Goal: Transaction & Acquisition: Purchase product/service

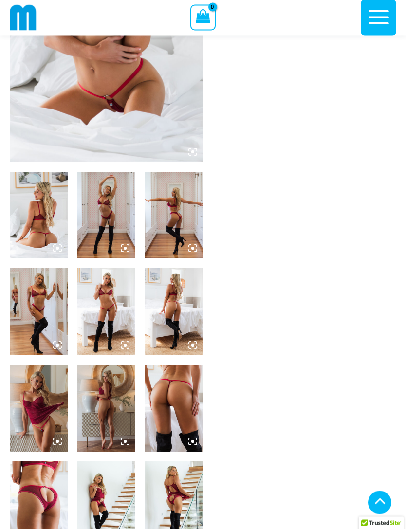
scroll to position [189, 0]
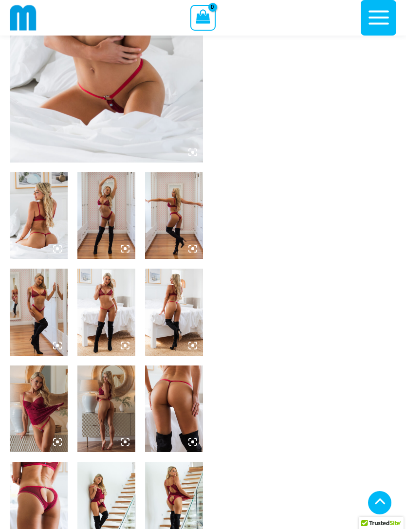
click at [37, 211] on img at bounding box center [39, 215] width 58 height 87
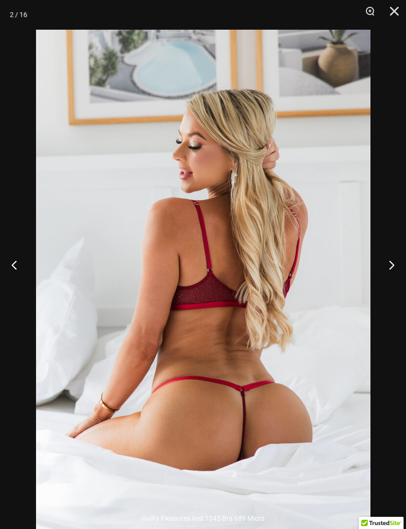
click at [393, 279] on button "Next" at bounding box center [388, 265] width 37 height 49
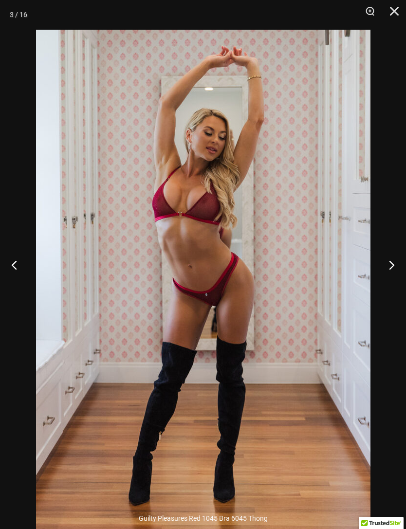
click at [385, 288] on button "Next" at bounding box center [388, 265] width 37 height 49
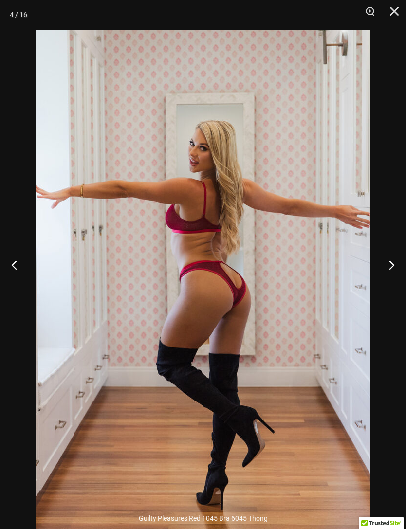
click at [385, 287] on button "Next" at bounding box center [388, 265] width 37 height 49
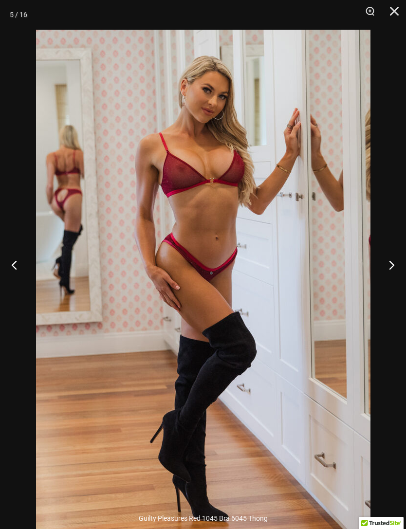
click at [381, 289] on button "Next" at bounding box center [388, 265] width 37 height 49
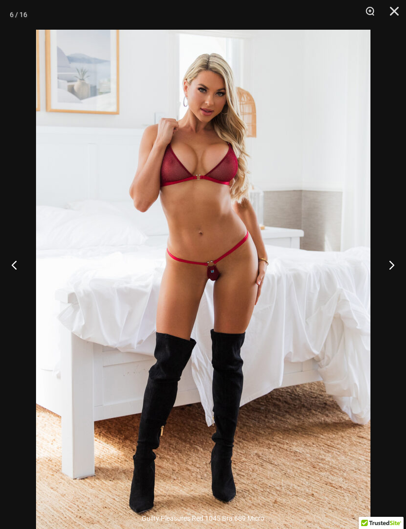
click at [18, 288] on button "Previous" at bounding box center [18, 265] width 37 height 49
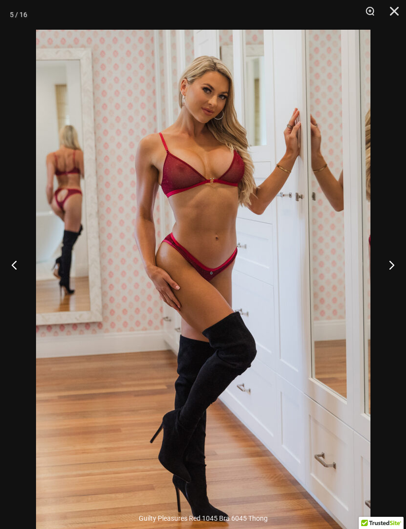
click at [14, 281] on button "Previous" at bounding box center [18, 265] width 37 height 49
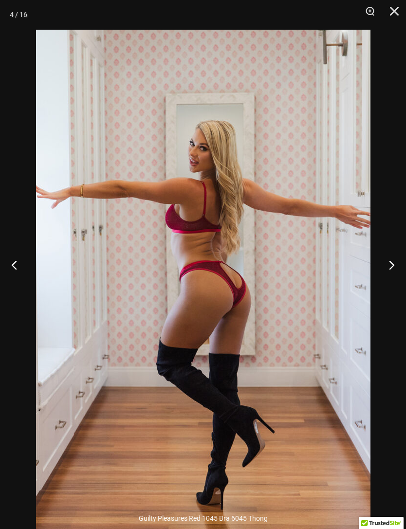
click at [384, 285] on button "Next" at bounding box center [388, 265] width 37 height 49
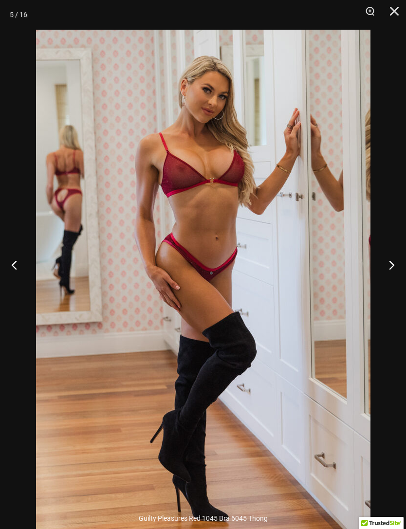
click at [387, 286] on button "Next" at bounding box center [388, 265] width 37 height 49
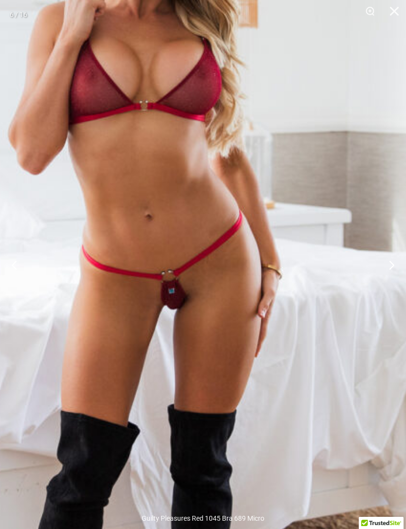
click at [244, 268] on img at bounding box center [153, 309] width 657 height 986
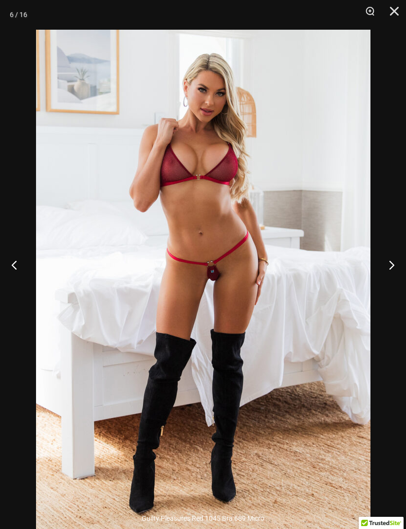
click at [389, 280] on button "Next" at bounding box center [388, 265] width 37 height 49
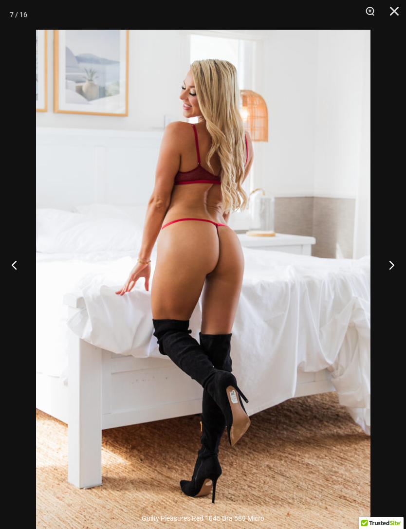
click at [386, 274] on button "Next" at bounding box center [388, 265] width 37 height 49
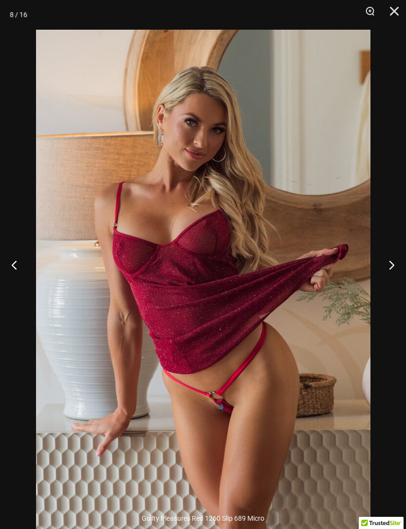
click at [393, 282] on button "Next" at bounding box center [388, 265] width 37 height 49
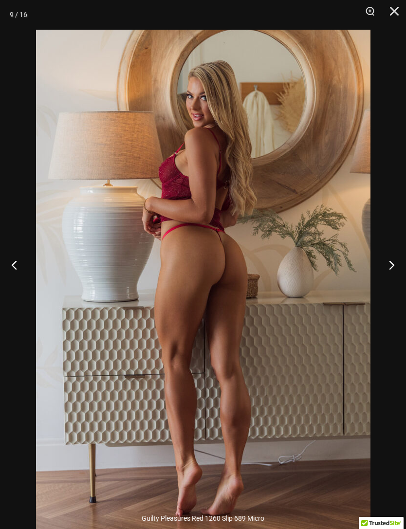
click at [388, 280] on button "Next" at bounding box center [388, 265] width 37 height 49
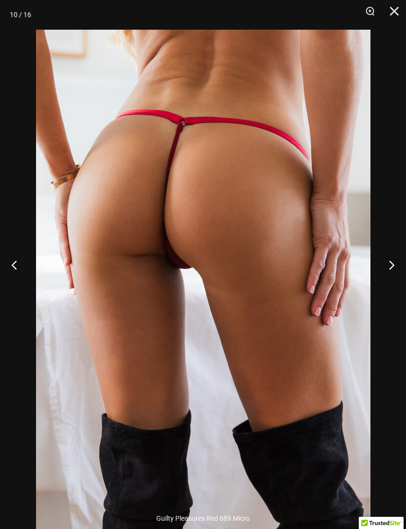
click at [390, 280] on button "Next" at bounding box center [388, 265] width 37 height 49
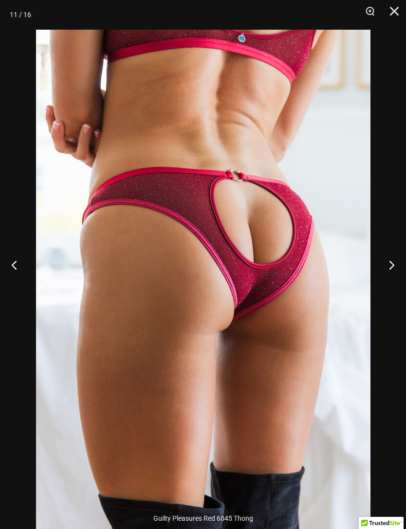
click at [389, 280] on button "Next" at bounding box center [388, 265] width 37 height 49
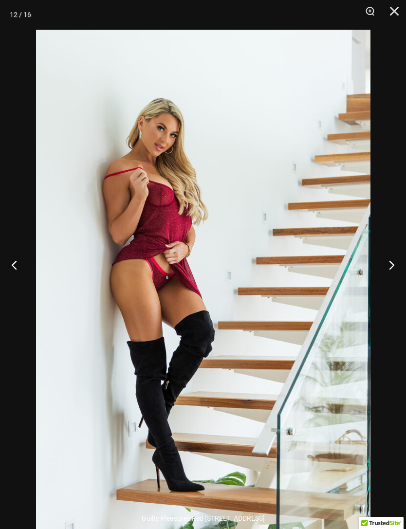
click at [386, 281] on button "Next" at bounding box center [388, 265] width 37 height 49
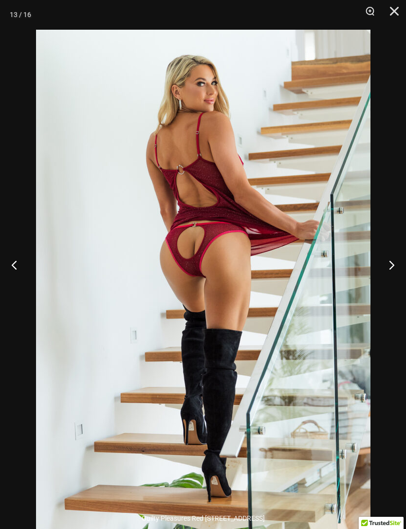
click at [389, 279] on button "Next" at bounding box center [388, 265] width 37 height 49
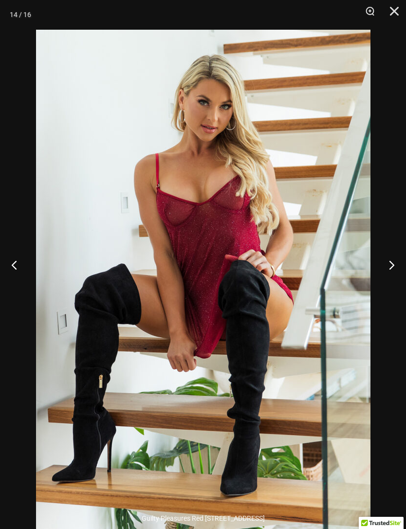
click at [390, 276] on button "Next" at bounding box center [388, 265] width 37 height 49
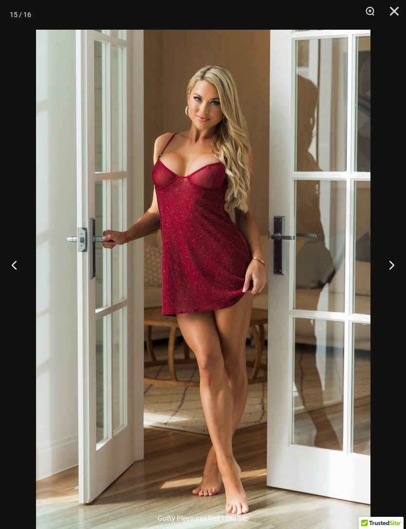
click at [394, 284] on button "Next" at bounding box center [388, 265] width 37 height 49
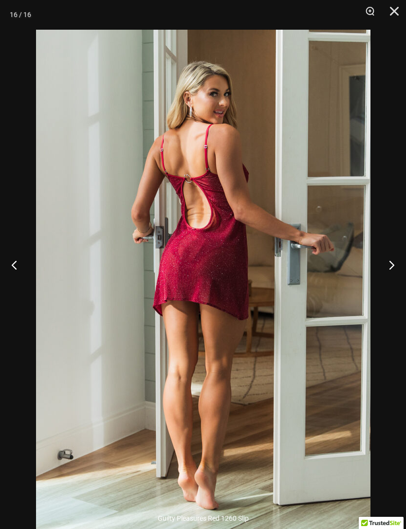
click at [393, 284] on button "Next" at bounding box center [388, 265] width 37 height 49
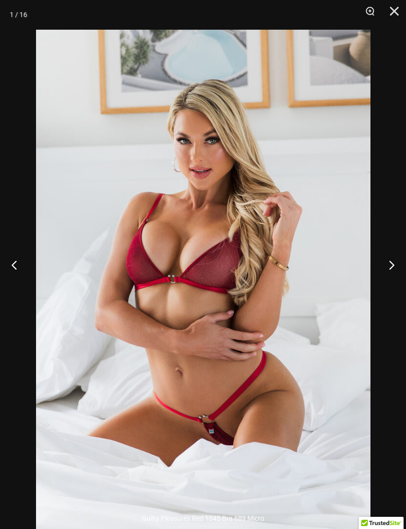
click at [391, 283] on button "Next" at bounding box center [388, 265] width 37 height 49
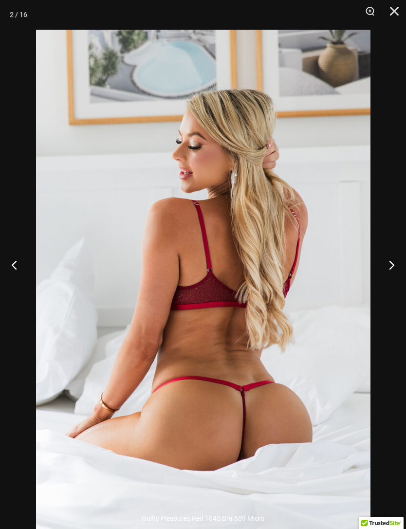
click at [392, 284] on button "Next" at bounding box center [388, 265] width 37 height 49
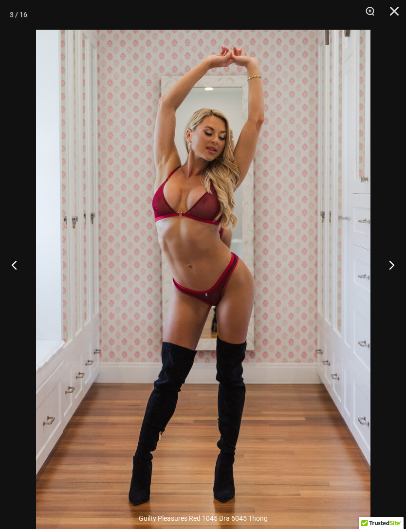
click at [389, 18] on button "Close" at bounding box center [391, 14] width 24 height 29
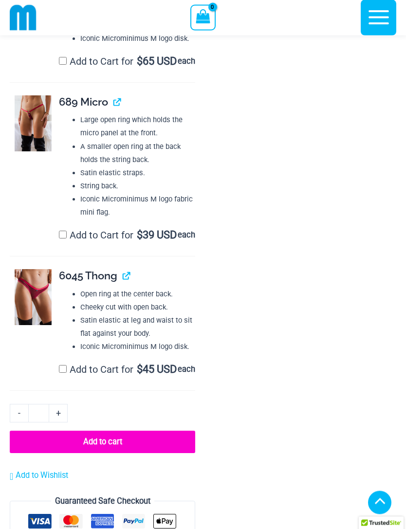
scroll to position [1385, 0]
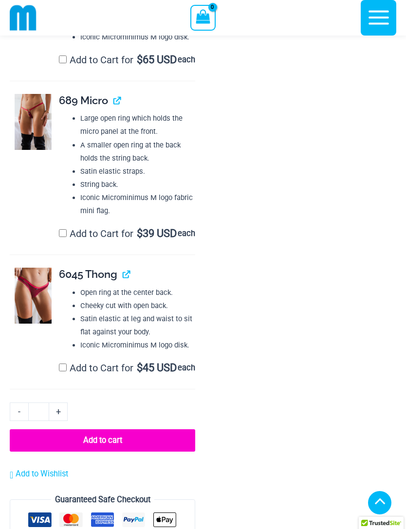
click at [25, 149] on img at bounding box center [33, 122] width 37 height 56
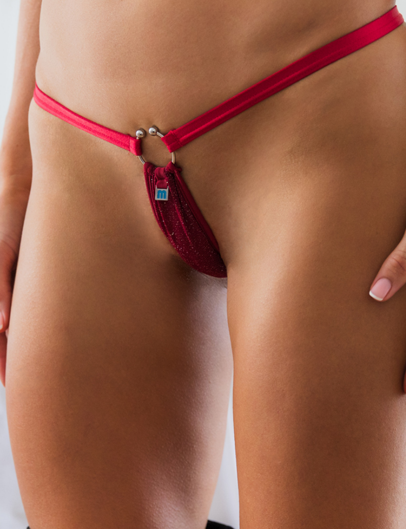
scroll to position [1377, 0]
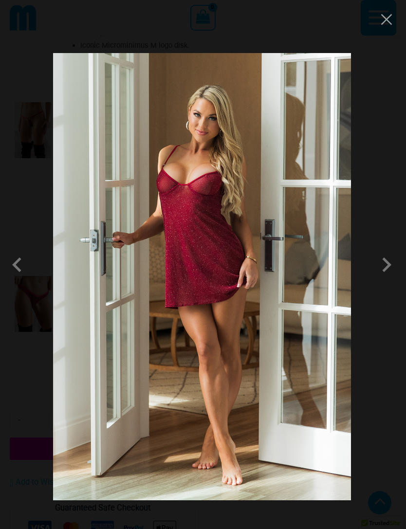
click at [381, 17] on button "Close" at bounding box center [386, 19] width 15 height 15
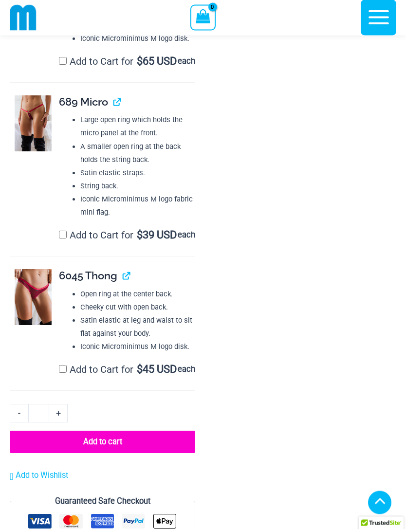
scroll to position [1385, 0]
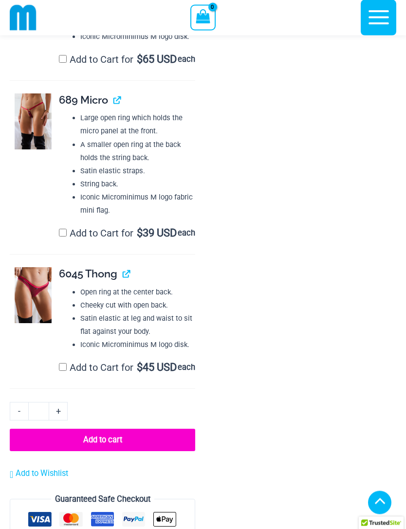
click at [31, 149] on img at bounding box center [33, 122] width 37 height 56
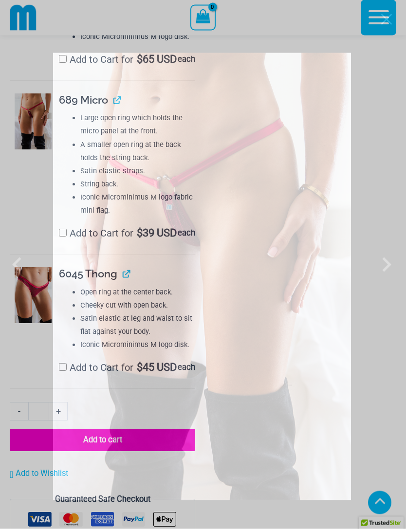
scroll to position [1386, 0]
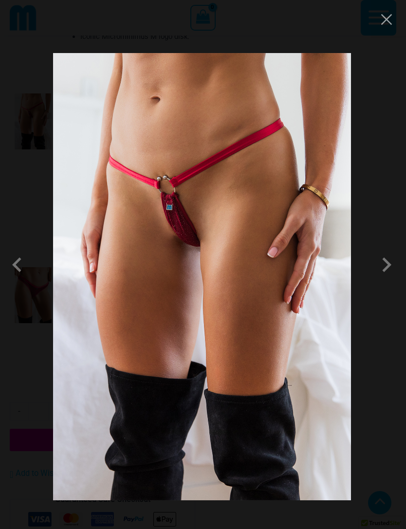
click at [389, 19] on button "Close" at bounding box center [386, 19] width 15 height 15
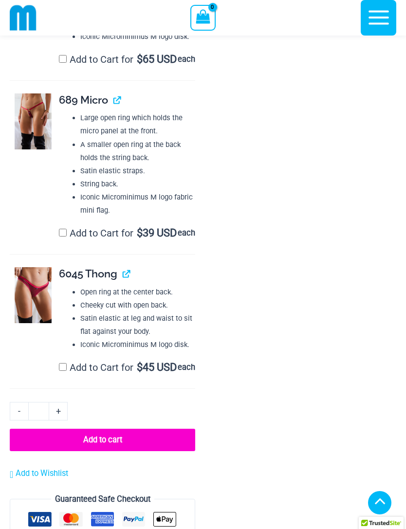
click at [113, 106] on link "View product" at bounding box center [113, 99] width 0 height 13
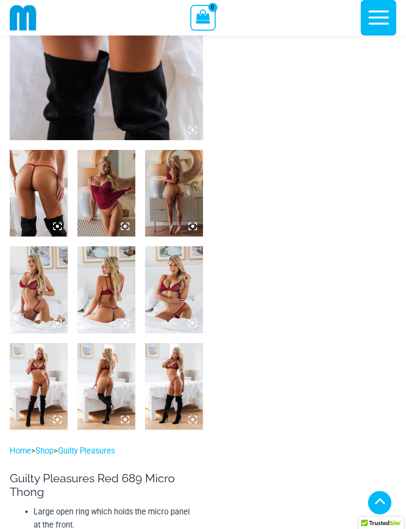
scroll to position [212, 0]
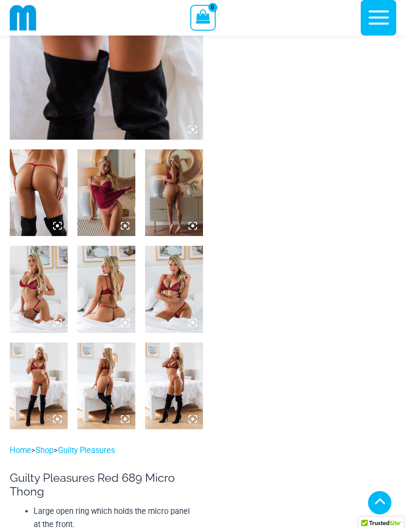
click at [32, 172] on img at bounding box center [39, 192] width 58 height 87
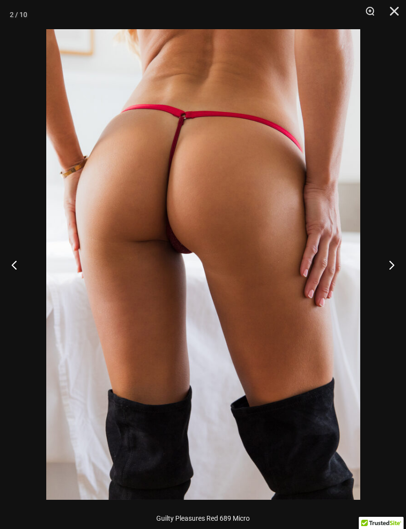
click at [381, 263] on button "Next" at bounding box center [388, 265] width 37 height 49
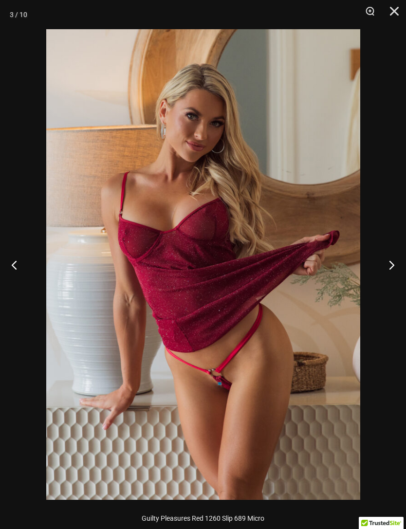
click at [386, 260] on button "Next" at bounding box center [388, 265] width 37 height 49
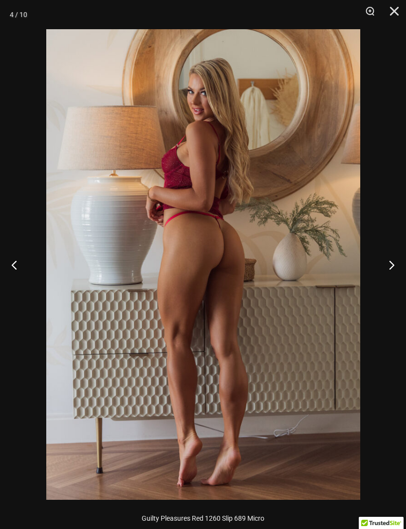
click at [21, 259] on button "Previous" at bounding box center [18, 265] width 37 height 49
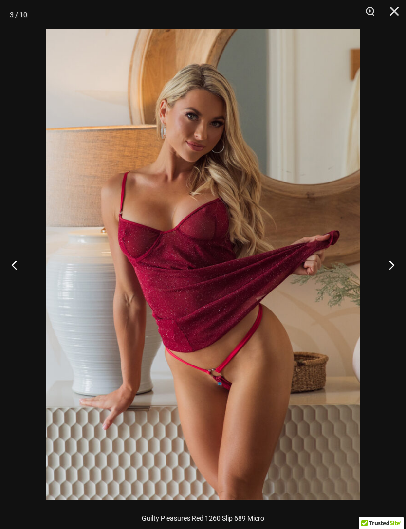
click at [383, 263] on button "Next" at bounding box center [388, 265] width 37 height 49
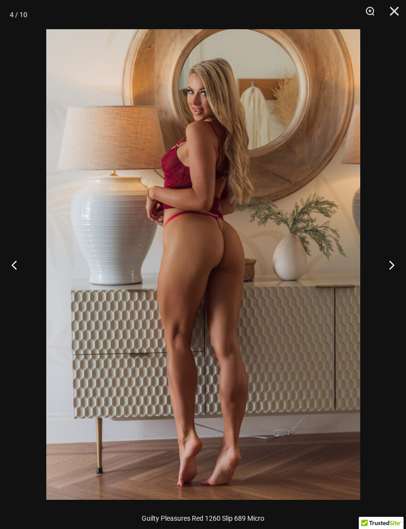
click at [382, 266] on button "Next" at bounding box center [388, 265] width 37 height 49
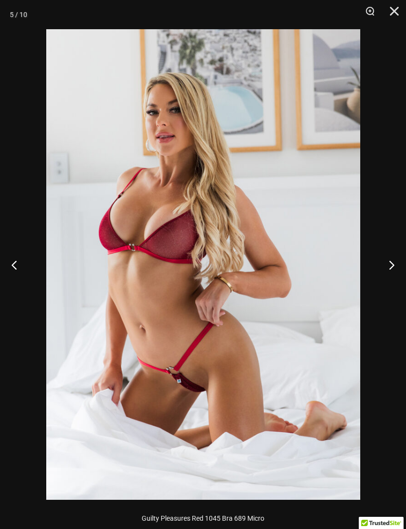
click at [384, 263] on button "Next" at bounding box center [388, 265] width 37 height 49
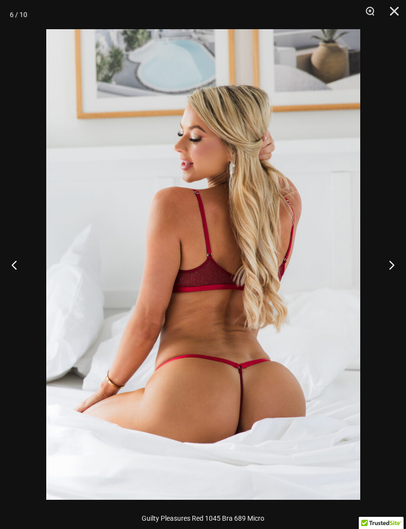
click at [383, 265] on button "Next" at bounding box center [388, 265] width 37 height 49
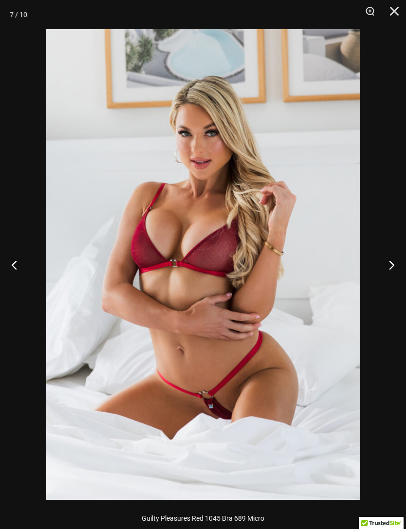
click at [382, 269] on button "Next" at bounding box center [388, 265] width 37 height 49
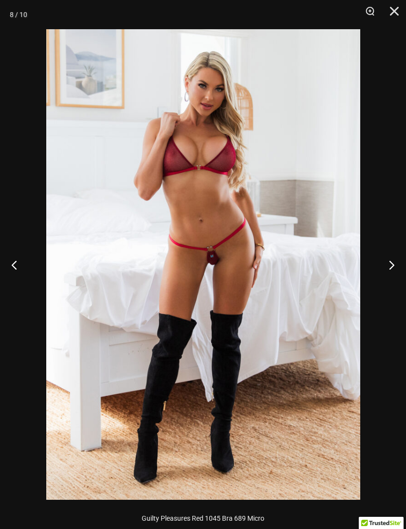
click at [381, 271] on button "Next" at bounding box center [388, 265] width 37 height 49
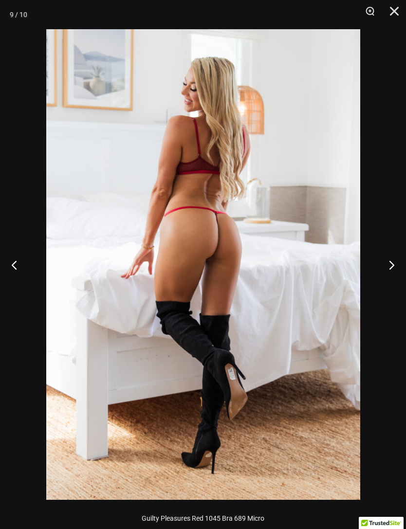
click at [382, 268] on button "Next" at bounding box center [388, 265] width 37 height 49
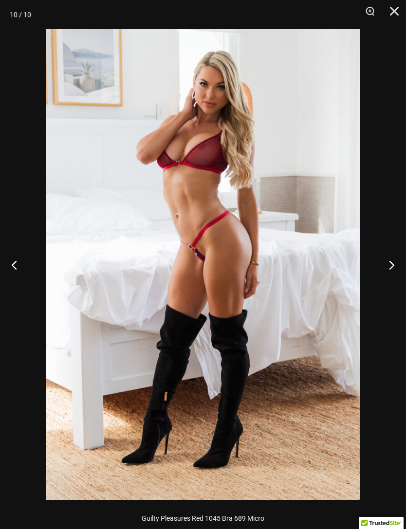
click at [391, 19] on button "Close" at bounding box center [391, 14] width 24 height 29
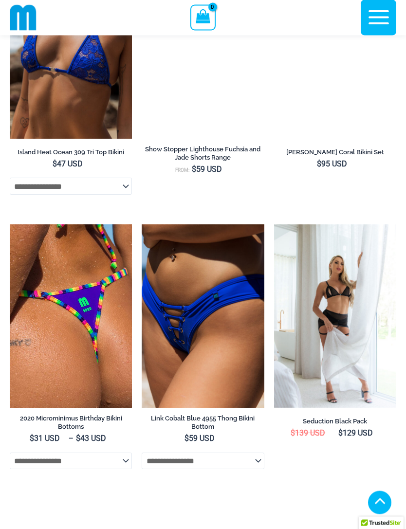
scroll to position [2868, 0]
